Goal: Transaction & Acquisition: Purchase product/service

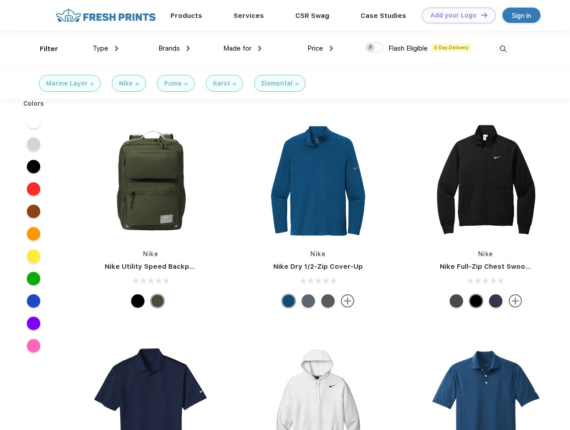
click at [456, 15] on link "Add your Logo Design Tool" at bounding box center [459, 16] width 74 height 16
click at [0, 0] on div "Design Tool" at bounding box center [0, 0] width 0 height 0
click at [480, 15] on link "Add your Logo Design Tool" at bounding box center [459, 16] width 74 height 16
click at [43, 49] on div "Filter" at bounding box center [49, 49] width 18 height 10
click at [106, 48] on span "Type" at bounding box center [101, 48] width 16 height 8
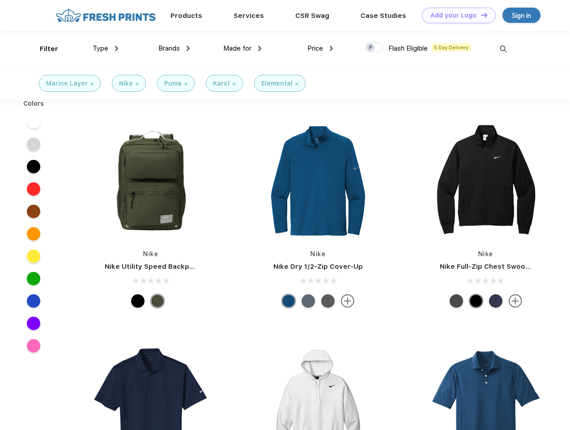
click at [174, 48] on span "Brands" at bounding box center [168, 48] width 21 height 8
click at [243, 48] on span "Made for" at bounding box center [237, 48] width 28 height 8
click at [320, 48] on span "Price" at bounding box center [315, 48] width 16 height 8
click at [374, 48] on div at bounding box center [373, 48] width 17 height 10
click at [371, 48] on input "checkbox" at bounding box center [368, 45] width 6 height 6
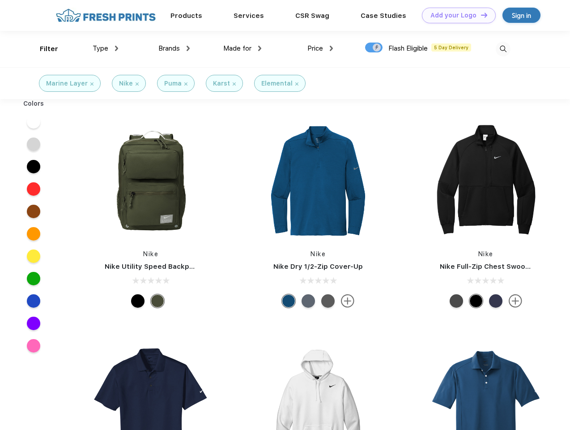
click at [503, 49] on img at bounding box center [503, 49] width 15 height 15
